Goal: Information Seeking & Learning: Learn about a topic

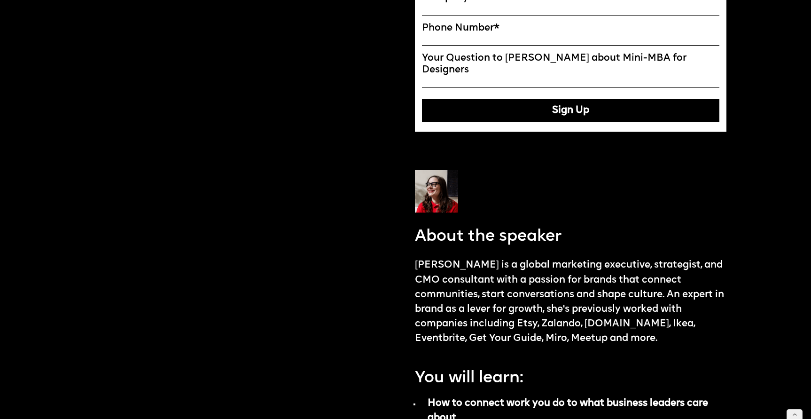
scroll to position [664, 0]
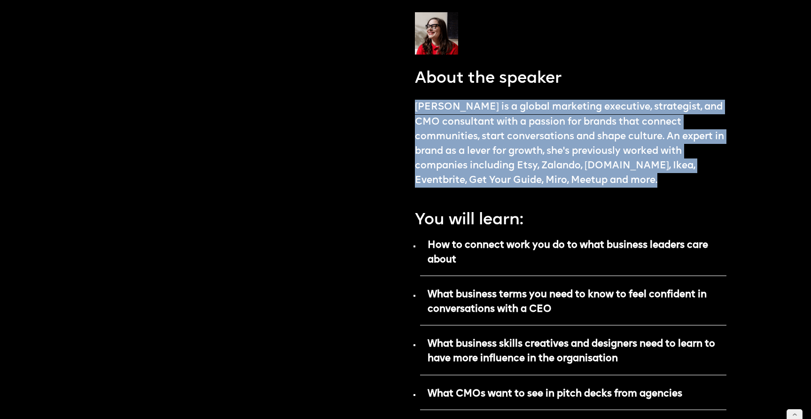
drag, startPoint x: 416, startPoint y: 94, endPoint x: 675, endPoint y: 167, distance: 268.6
click at [675, 167] on p "[PERSON_NAME] is a global marketing executive, strategist, and CMO consultant w…" at bounding box center [571, 143] width 312 height 87
copy p "[PERSON_NAME] is a global marketing executive, strategist, and CMO consultant w…"
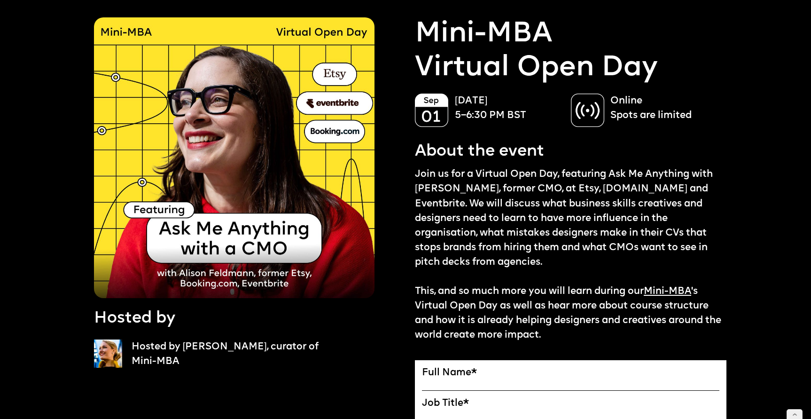
scroll to position [40, 0]
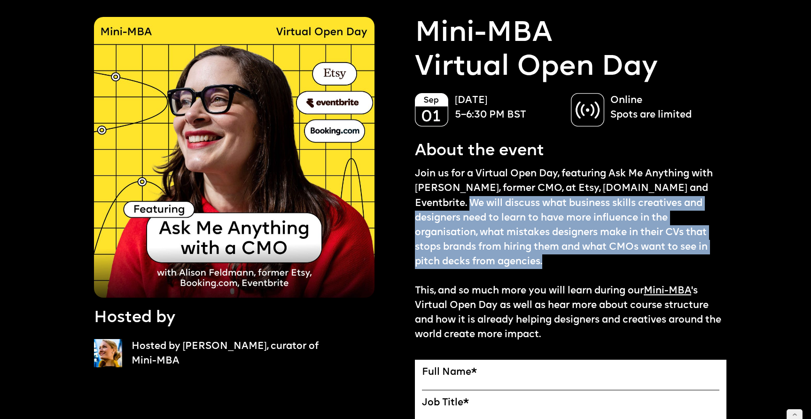
drag, startPoint x: 471, startPoint y: 201, endPoint x: 562, endPoint y: 259, distance: 108.0
click at [562, 259] on p "Join us for a Virtual Open Day, featuring Ask Me Anything with [PERSON_NAME], f…" at bounding box center [571, 253] width 312 height 175
copy p "We will discuss what business skills creatives and designers need to learn to h…"
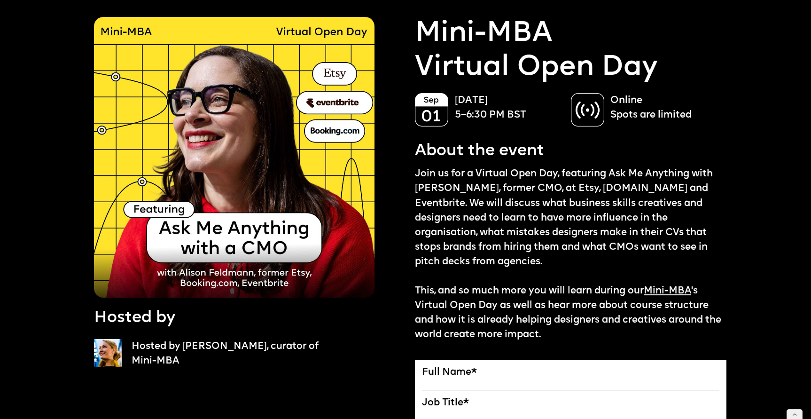
click at [504, 194] on p "Join us for a Virtual Open Day, featuring Ask Me Anything with [PERSON_NAME], f…" at bounding box center [571, 253] width 312 height 175
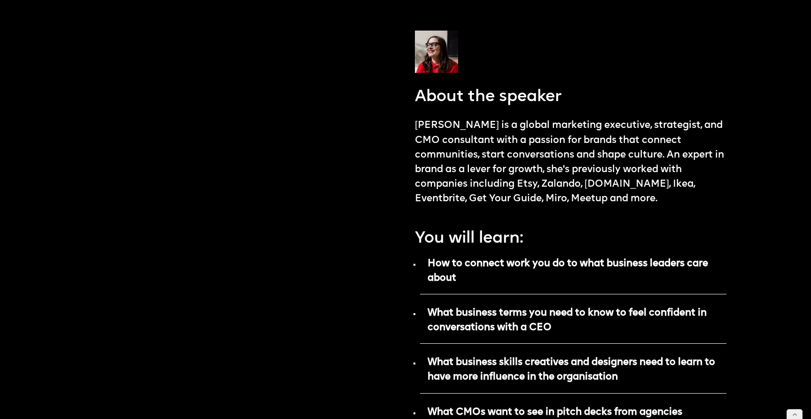
scroll to position [767, 0]
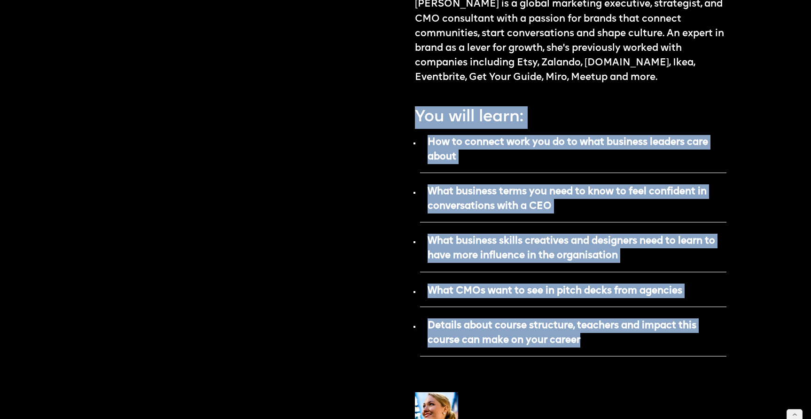
drag, startPoint x: 415, startPoint y: 104, endPoint x: 657, endPoint y: 367, distance: 356.5
click at [657, 367] on div "Mini-MBA Virtual Open Day [DATE] 5–6:30 PM BST Online Spots are limited About t…" at bounding box center [571, 84] width 312 height 1588
copy div "You will learn: How to connect work you do to what business leaders care about …"
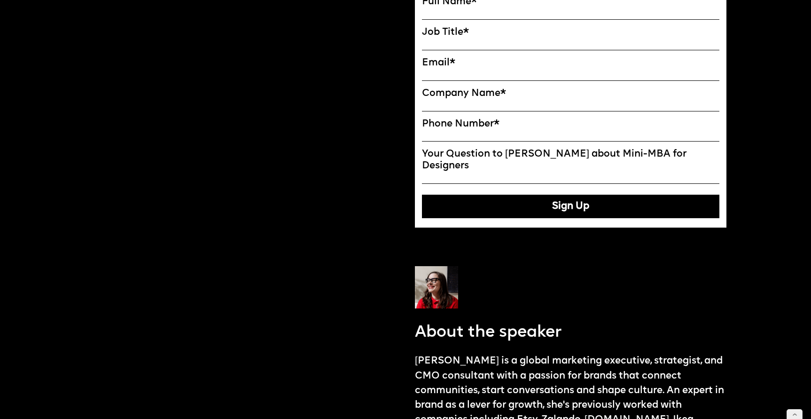
scroll to position [509, 0]
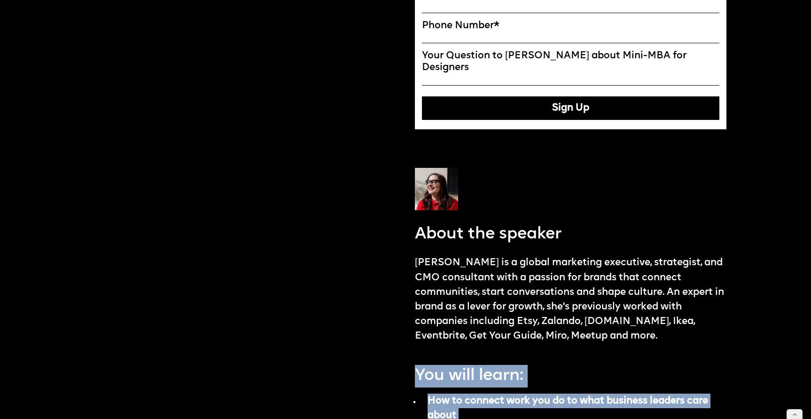
drag, startPoint x: 494, startPoint y: 251, endPoint x: 356, endPoint y: 255, distance: 138.7
click at [356, 255] on div "Hosted by Hosted by [PERSON_NAME], curator of Mini-MBA Mini-MBA Virtual Open Da…" at bounding box center [410, 337] width 632 height 1597
click at [417, 255] on p "[PERSON_NAME] is a global marketing executive, strategist, and CMO consultant w…" at bounding box center [571, 298] width 312 height 87
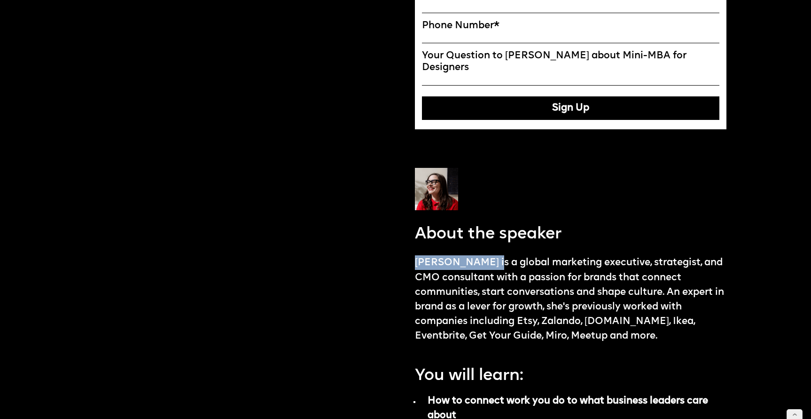
drag, startPoint x: 417, startPoint y: 251, endPoint x: 494, endPoint y: 249, distance: 77.1
click at [494, 255] on p "[PERSON_NAME] is a global marketing executive, strategist, and CMO consultant w…" at bounding box center [571, 298] width 312 height 87
copy p "[PERSON_NAME]"
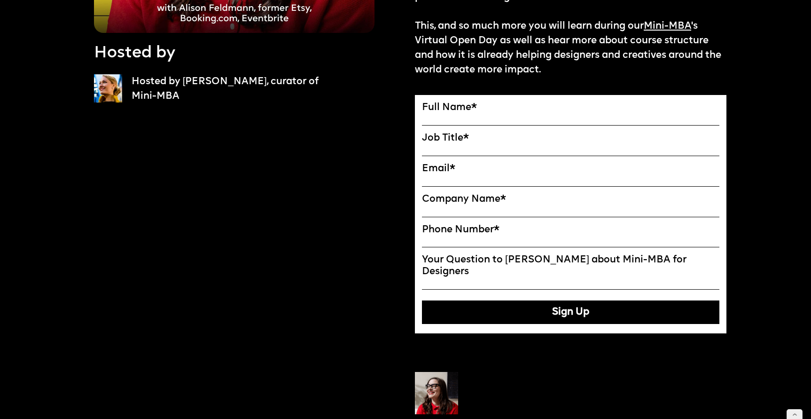
scroll to position [0, 0]
